Goal: Information Seeking & Learning: Learn about a topic

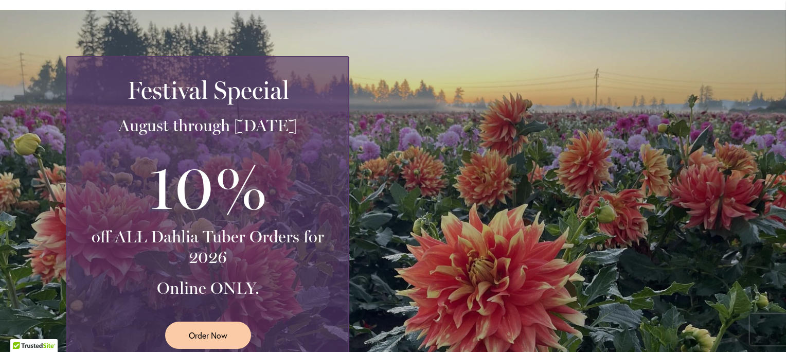
click at [525, 152] on div "Festival Special August through September 28th 10% off ALL Dahlia Tuber Orders …" at bounding box center [395, 209] width 659 height 306
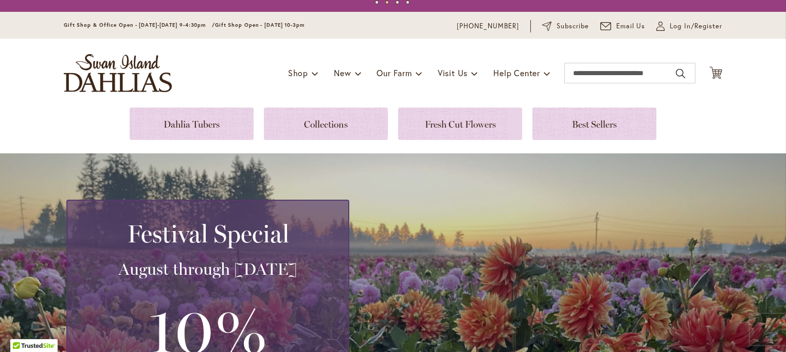
scroll to position [13, 0]
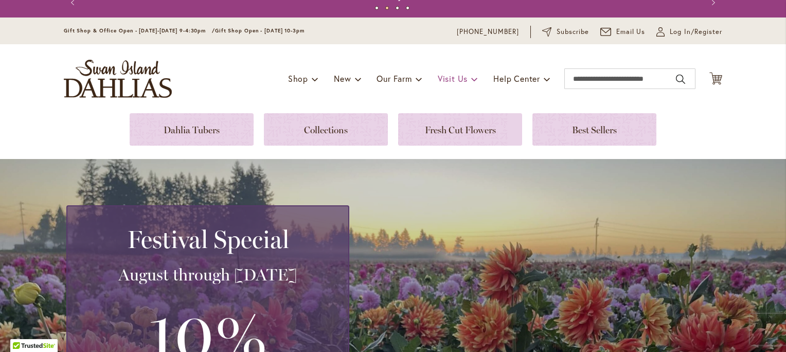
click at [450, 78] on span "Visit Us" at bounding box center [453, 78] width 30 height 11
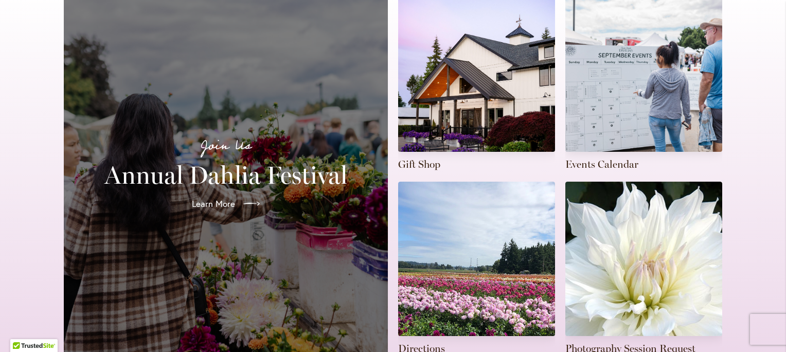
scroll to position [272, 0]
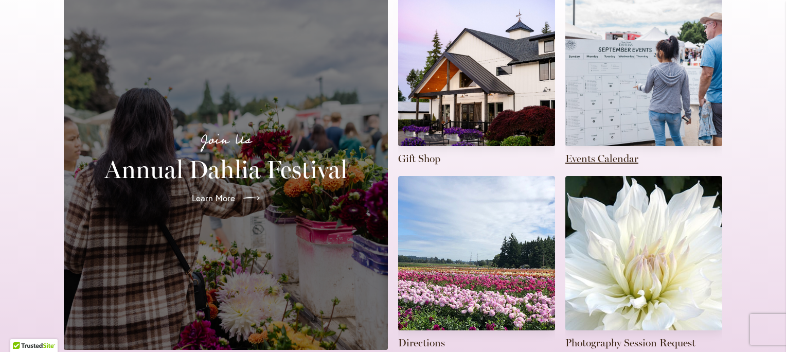
click at [633, 101] on link at bounding box center [644, 79] width 157 height 174
click at [619, 147] on link at bounding box center [644, 79] width 157 height 174
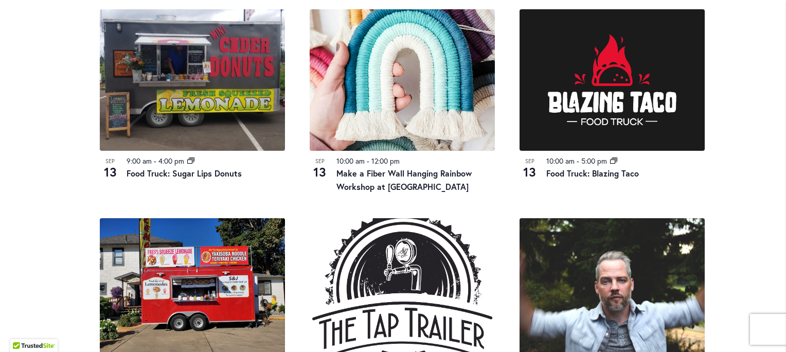
scroll to position [567, 0]
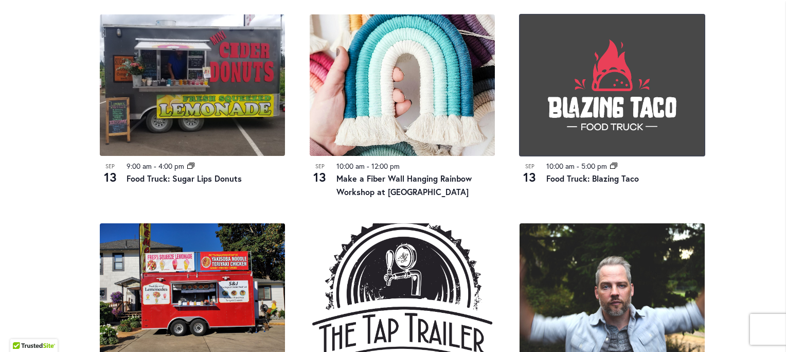
click at [609, 121] on img at bounding box center [612, 85] width 185 height 142
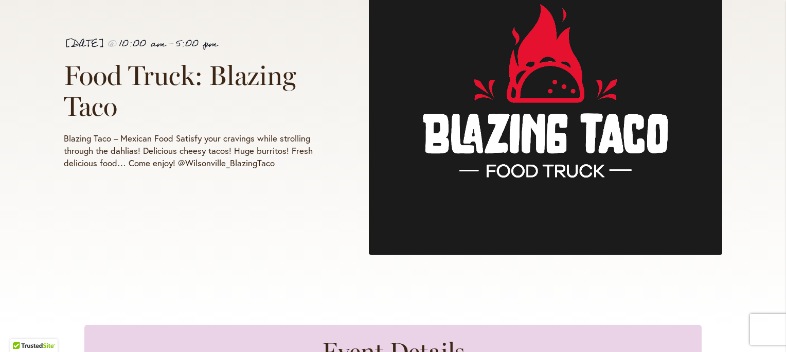
scroll to position [298, 0]
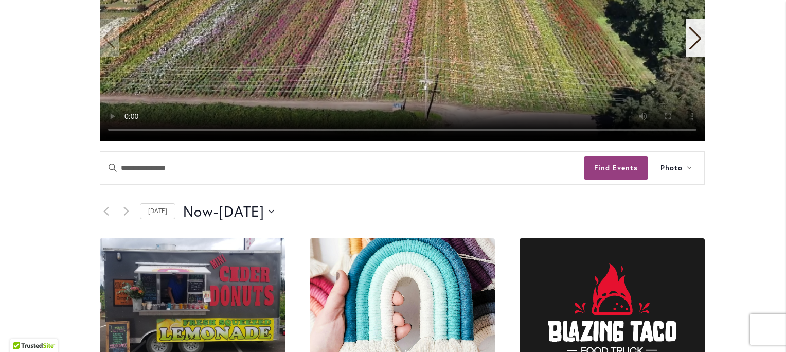
scroll to position [303, 0]
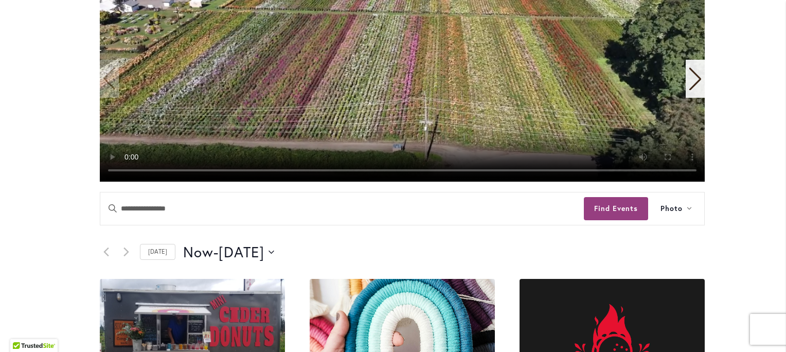
click at [696, 82] on icon "Next slide" at bounding box center [696, 78] width 14 height 23
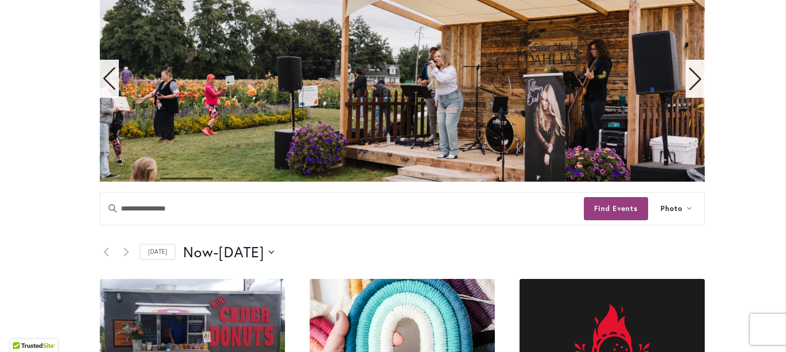
click at [691, 77] on icon "Next slide" at bounding box center [696, 78] width 14 height 23
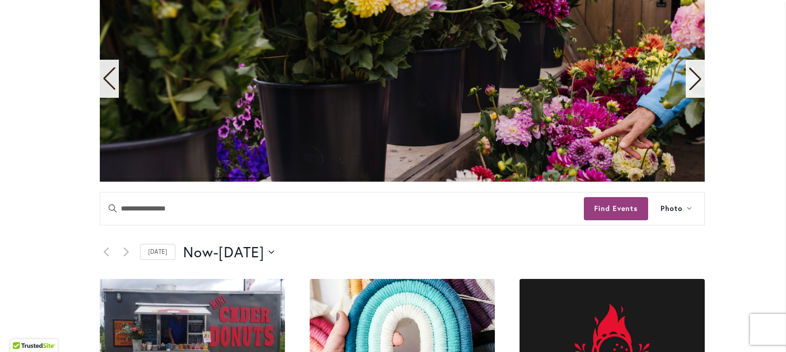
click at [699, 80] on div "Next slide" at bounding box center [695, 79] width 19 height 38
